Goal: Task Accomplishment & Management: Complete application form

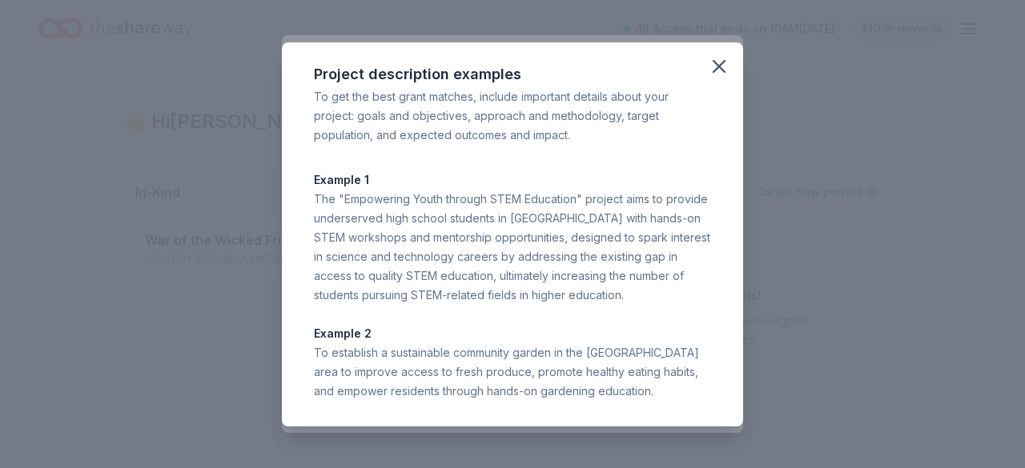
scroll to position [175, 0]
click at [714, 58] on icon "button" at bounding box center [719, 66] width 22 height 22
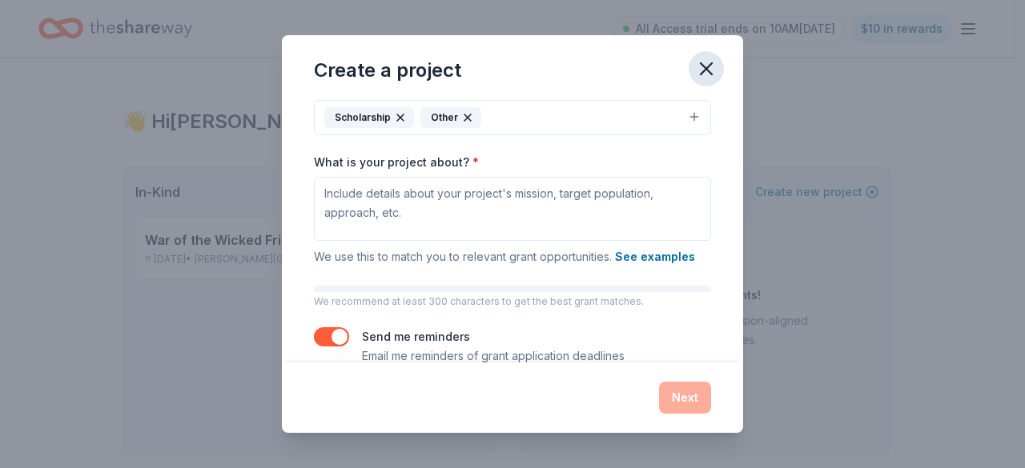
click at [716, 67] on icon "button" at bounding box center [706, 69] width 22 height 22
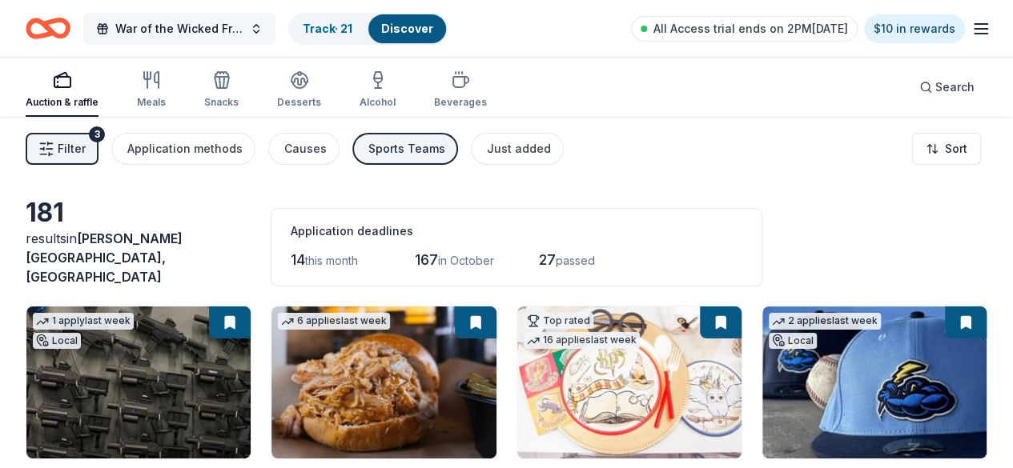
click at [167, 23] on span "War of the Wicked Friendly 10uC" at bounding box center [179, 28] width 128 height 19
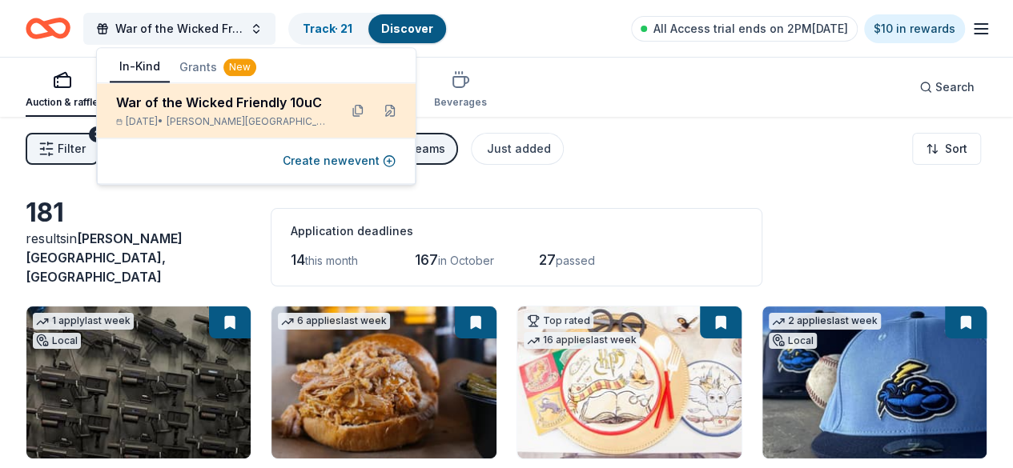
click at [227, 121] on span "[PERSON_NAME][GEOGRAPHIC_DATA], [GEOGRAPHIC_DATA]" at bounding box center [246, 121] width 159 height 13
click at [237, 100] on div "War of the Wicked Friendly 10uC" at bounding box center [221, 102] width 210 height 19
click at [263, 120] on span "[PERSON_NAME][GEOGRAPHIC_DATA], [GEOGRAPHIC_DATA]" at bounding box center [246, 121] width 159 height 13
click at [308, 127] on div "Nov 01, 2025 • Hamilton Township, NJ" at bounding box center [221, 121] width 210 height 13
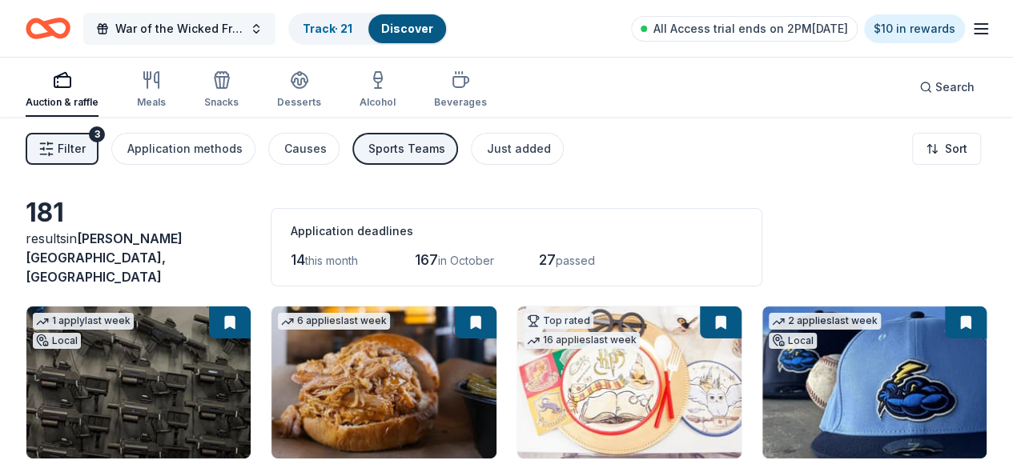
click at [243, 34] on span "War of the Wicked Friendly 10uC" at bounding box center [179, 28] width 128 height 19
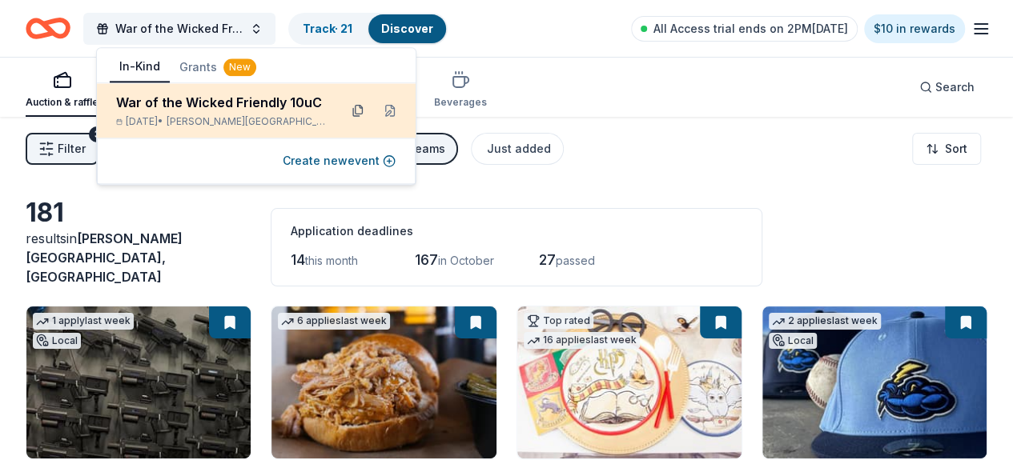
click at [358, 116] on button at bounding box center [358, 111] width 26 height 26
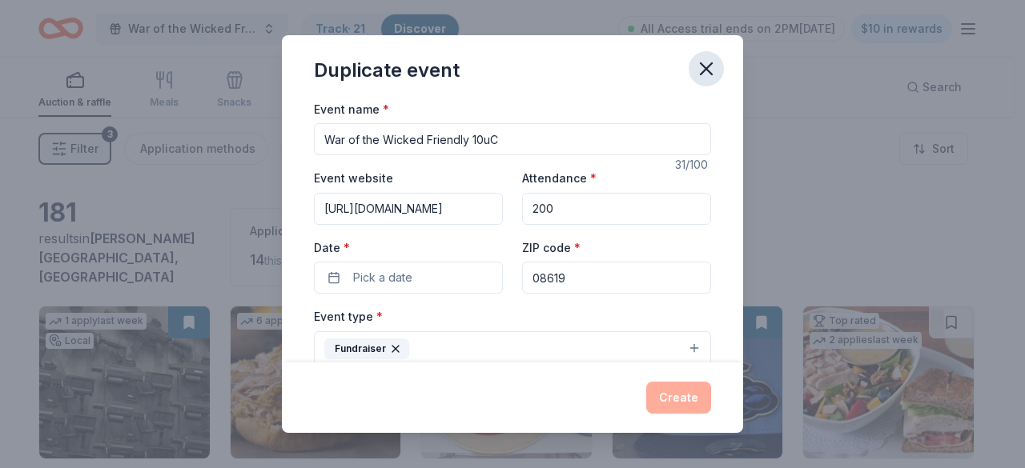
click at [706, 75] on icon "button" at bounding box center [706, 69] width 22 height 22
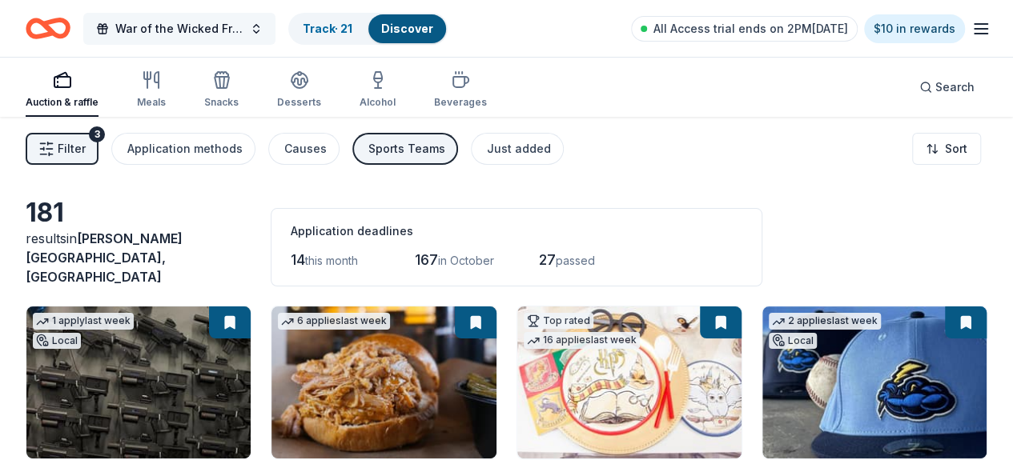
drag, startPoint x: 271, startPoint y: 29, endPoint x: 268, endPoint y: 41, distance: 12.2
click at [271, 29] on button "War of the Wicked Friendly 10uC" at bounding box center [179, 29] width 192 height 32
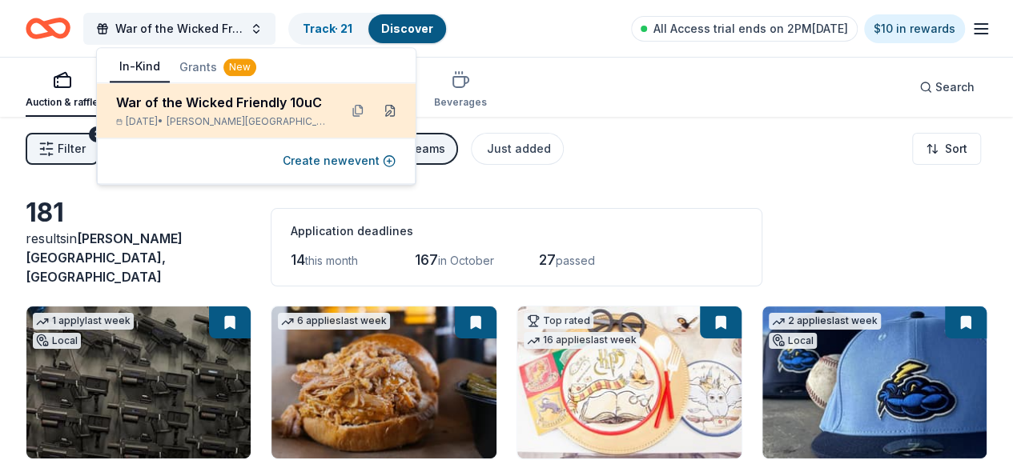
click at [391, 106] on button at bounding box center [390, 111] width 26 height 26
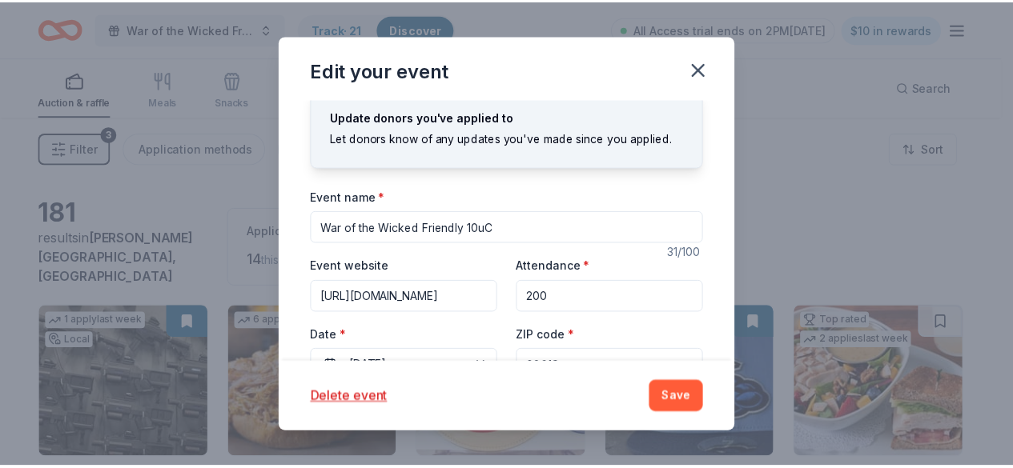
scroll to position [304, 0]
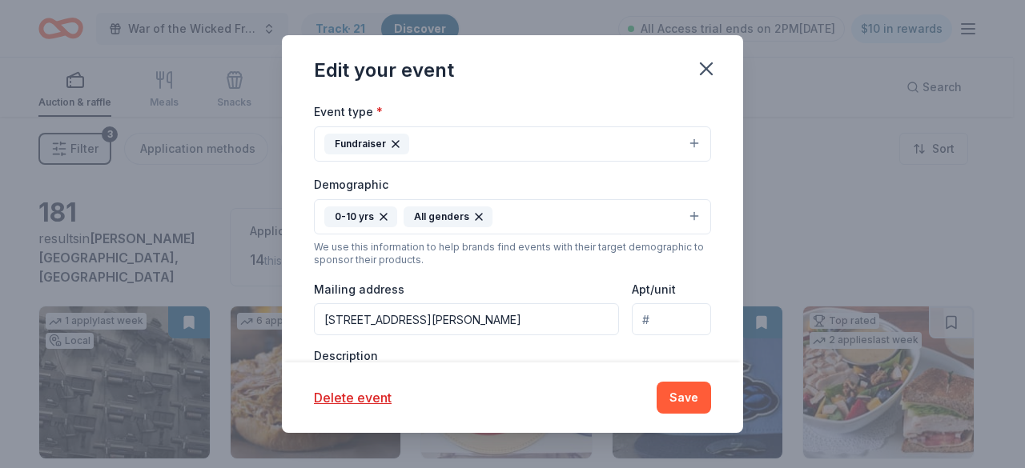
click at [169, 204] on div "Edit your event Update donors you've applied to Let donors know of any updates …" at bounding box center [512, 234] width 1025 height 468
click at [704, 70] on icon "button" at bounding box center [705, 68] width 11 height 11
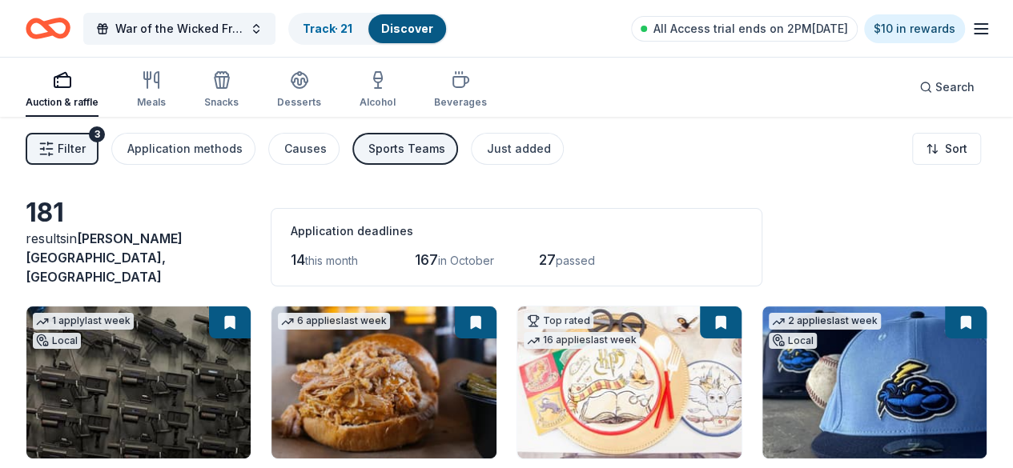
scroll to position [293, 0]
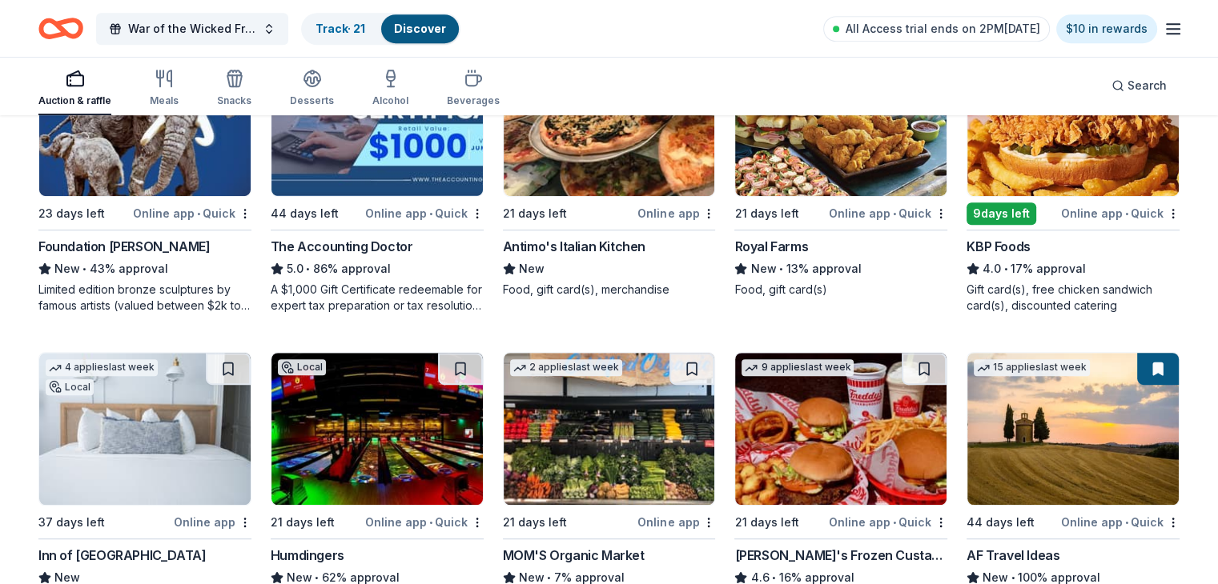
scroll to position [1034, 0]
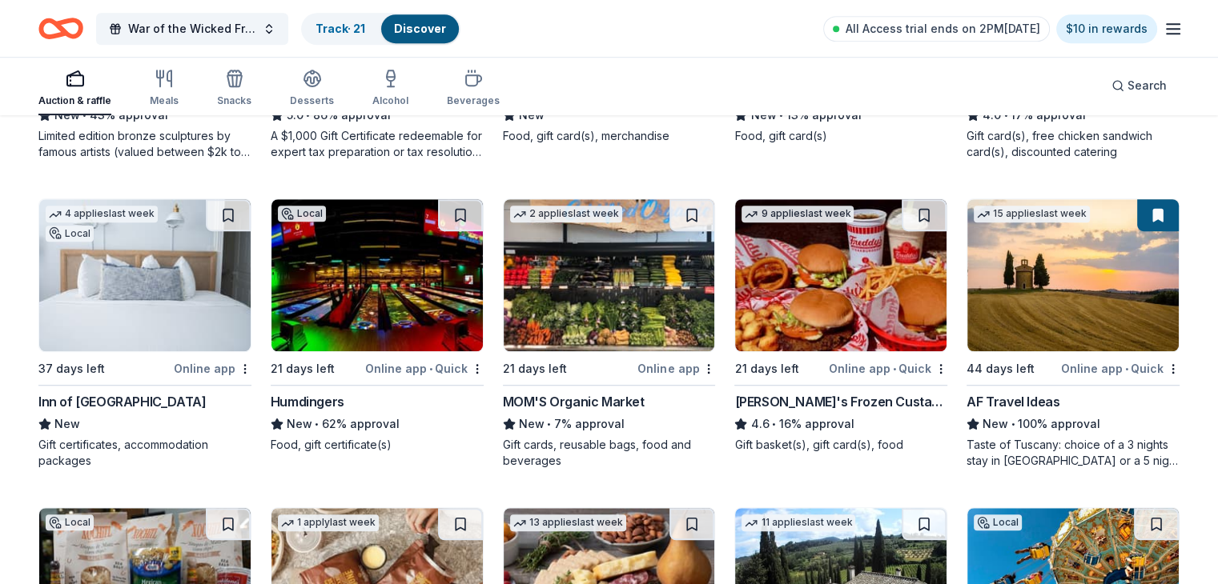
click at [406, 294] on img at bounding box center [376, 275] width 211 height 152
click at [632, 311] on img at bounding box center [609, 275] width 211 height 152
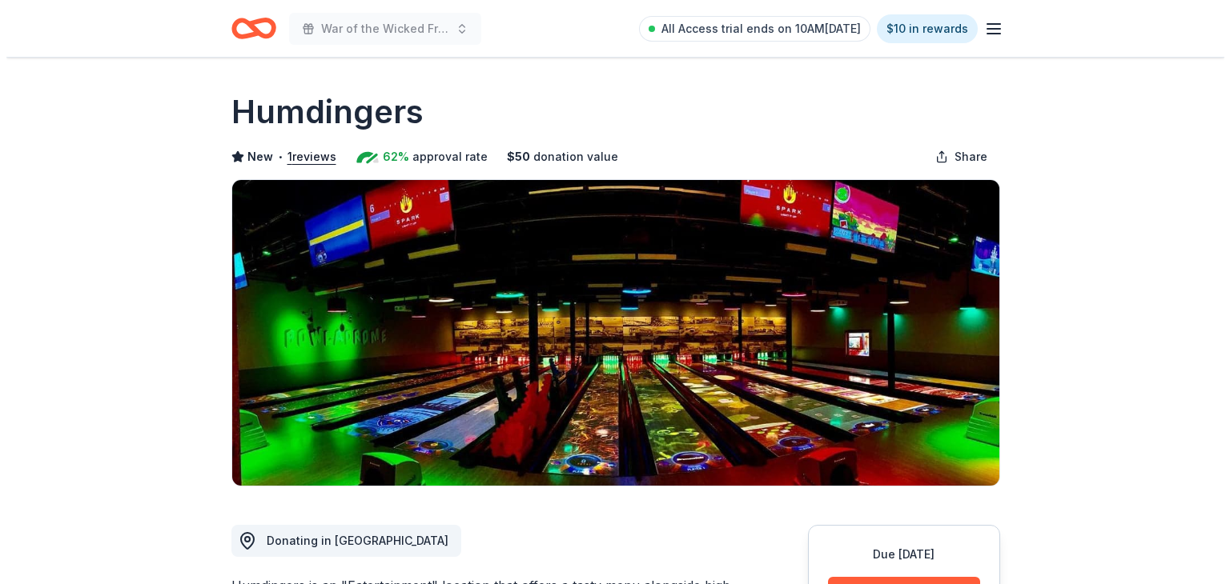
scroll to position [293, 0]
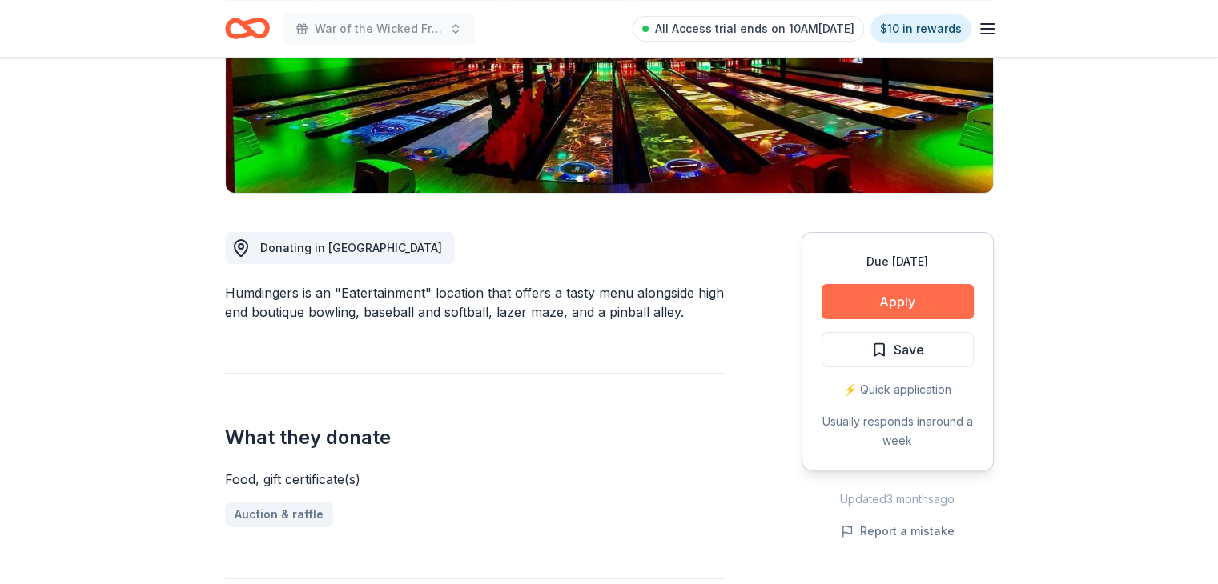
click at [845, 300] on button "Apply" at bounding box center [897, 301] width 152 height 35
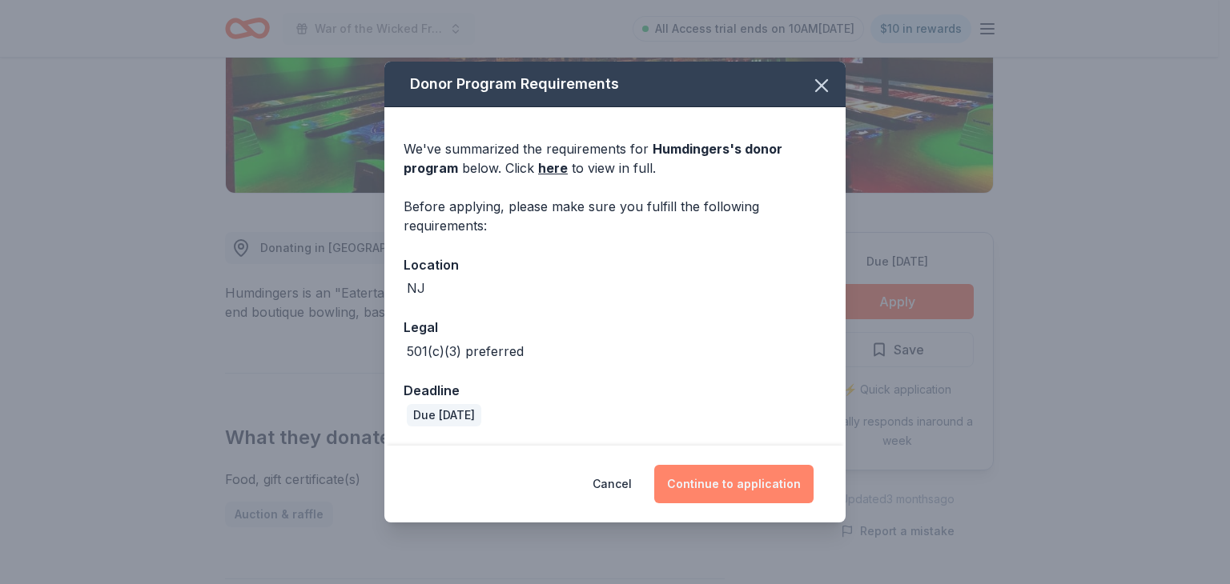
click at [710, 478] on button "Continue to application" at bounding box center [733, 484] width 159 height 38
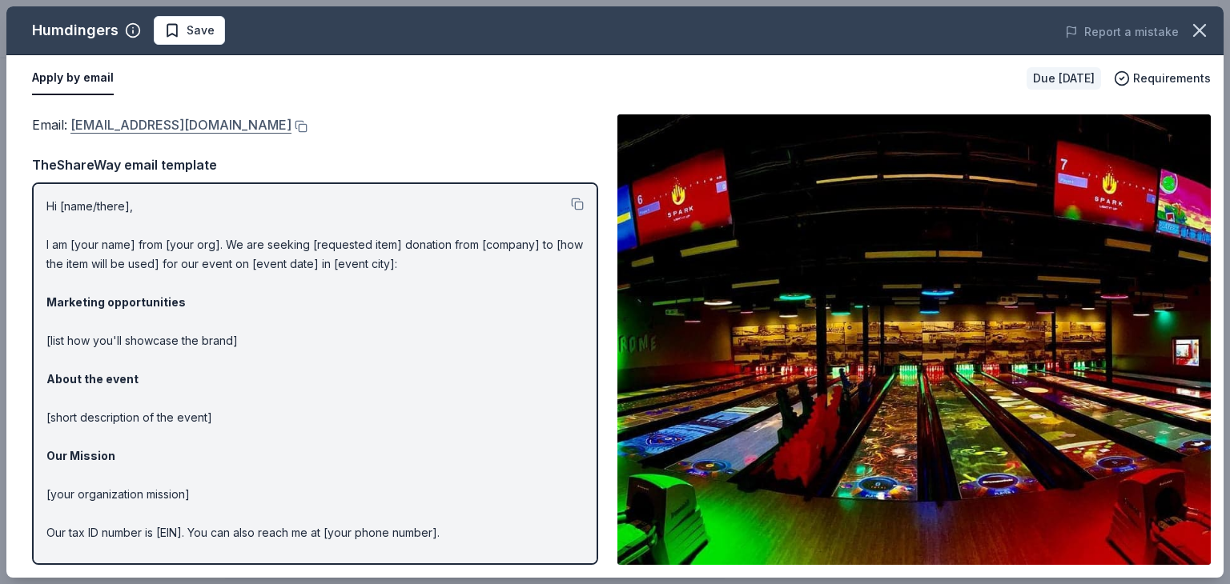
click at [134, 125] on link "info@humdingersnj.com" at bounding box center [180, 124] width 221 height 21
click at [325, 144] on div "Email : info@humdingersnj.com TheShareWay email template Hi [name/there], I am …" at bounding box center [315, 339] width 566 height 451
drag, startPoint x: 230, startPoint y: 127, endPoint x: 302, endPoint y: 154, distance: 76.7
click at [302, 154] on div "Email : info@humdingersnj.com TheShareWay email template Hi [name/there], I am …" at bounding box center [315, 339] width 566 height 451
click at [173, 33] on span "Save" at bounding box center [189, 30] width 50 height 19
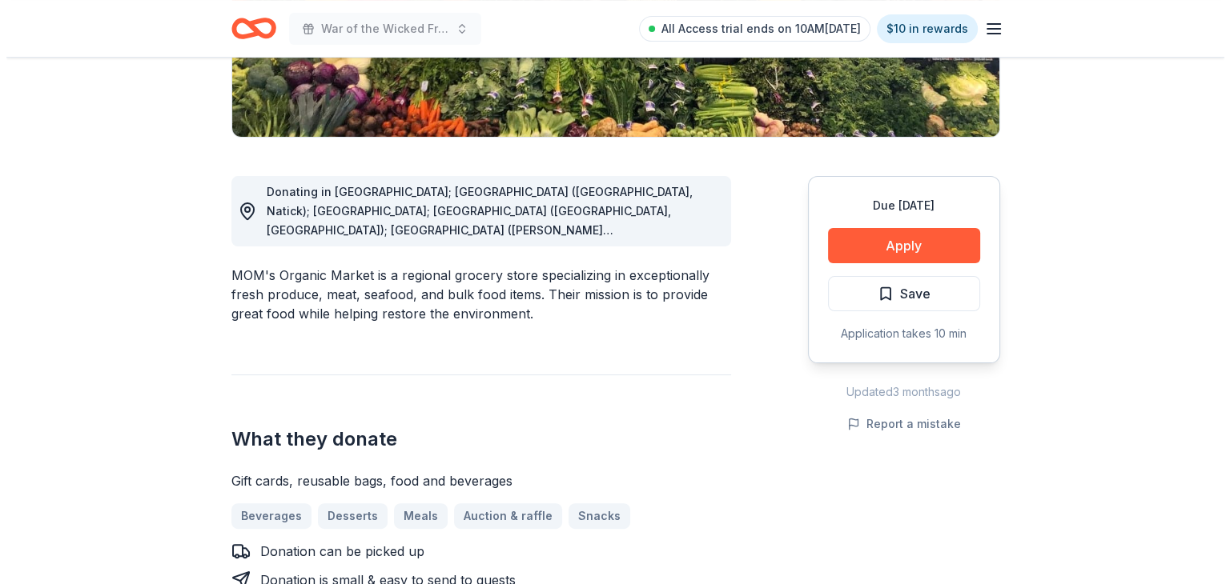
scroll to position [587, 0]
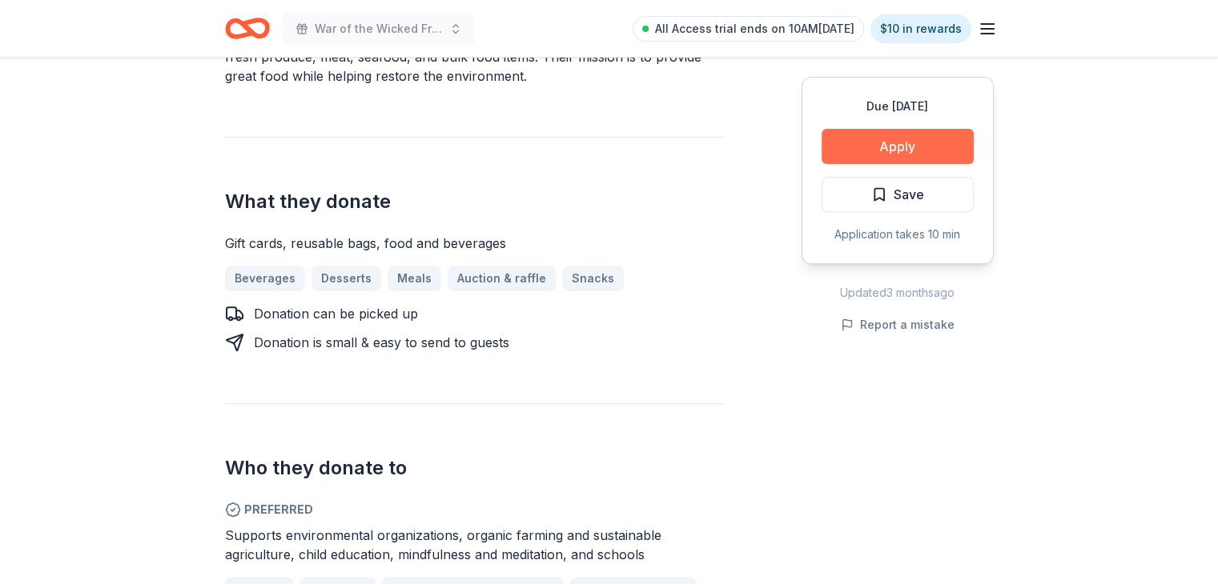
click at [858, 146] on button "Apply" at bounding box center [897, 146] width 152 height 35
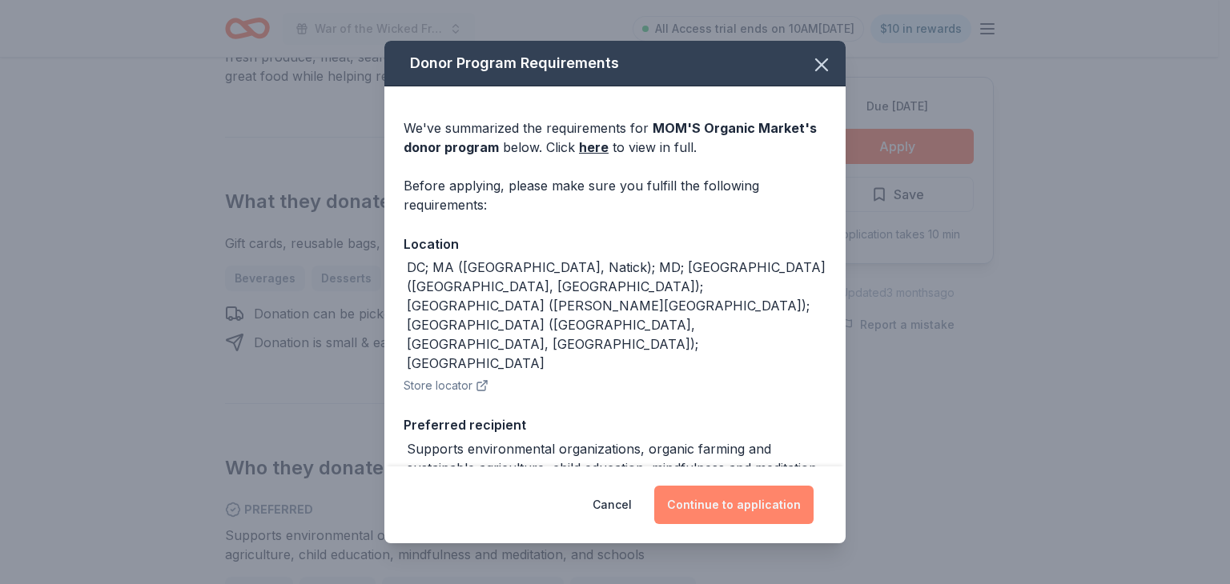
click at [694, 510] on button "Continue to application" at bounding box center [733, 505] width 159 height 38
